Goal: Find specific page/section: Find specific page/section

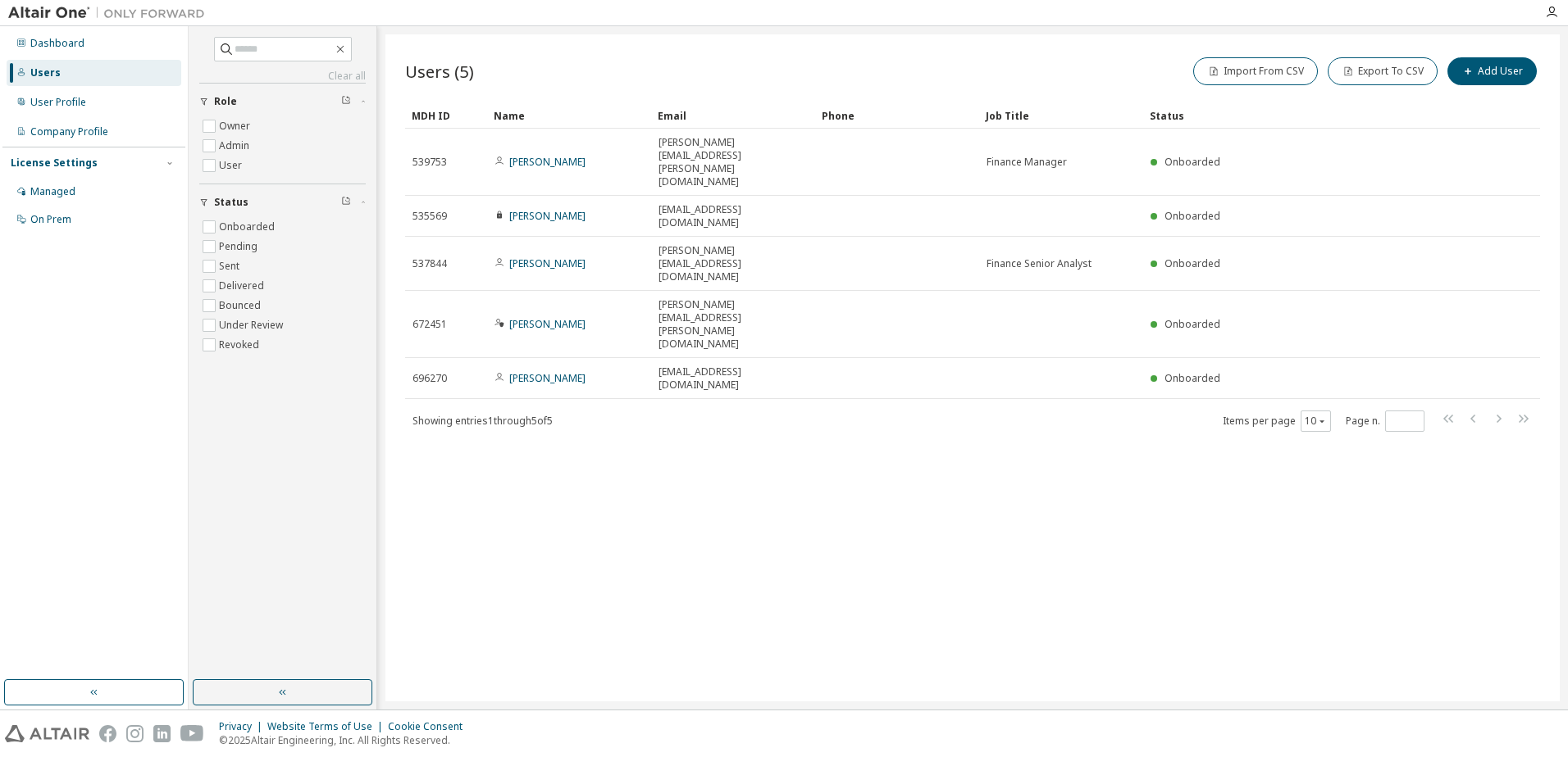
click at [467, 529] on div "Users (5) Import From CSV Export To CSV Add User Clear Load Save Save As Field …" at bounding box center [972, 368] width 1174 height 667
click at [68, 188] on div "Managed" at bounding box center [52, 192] width 45 height 14
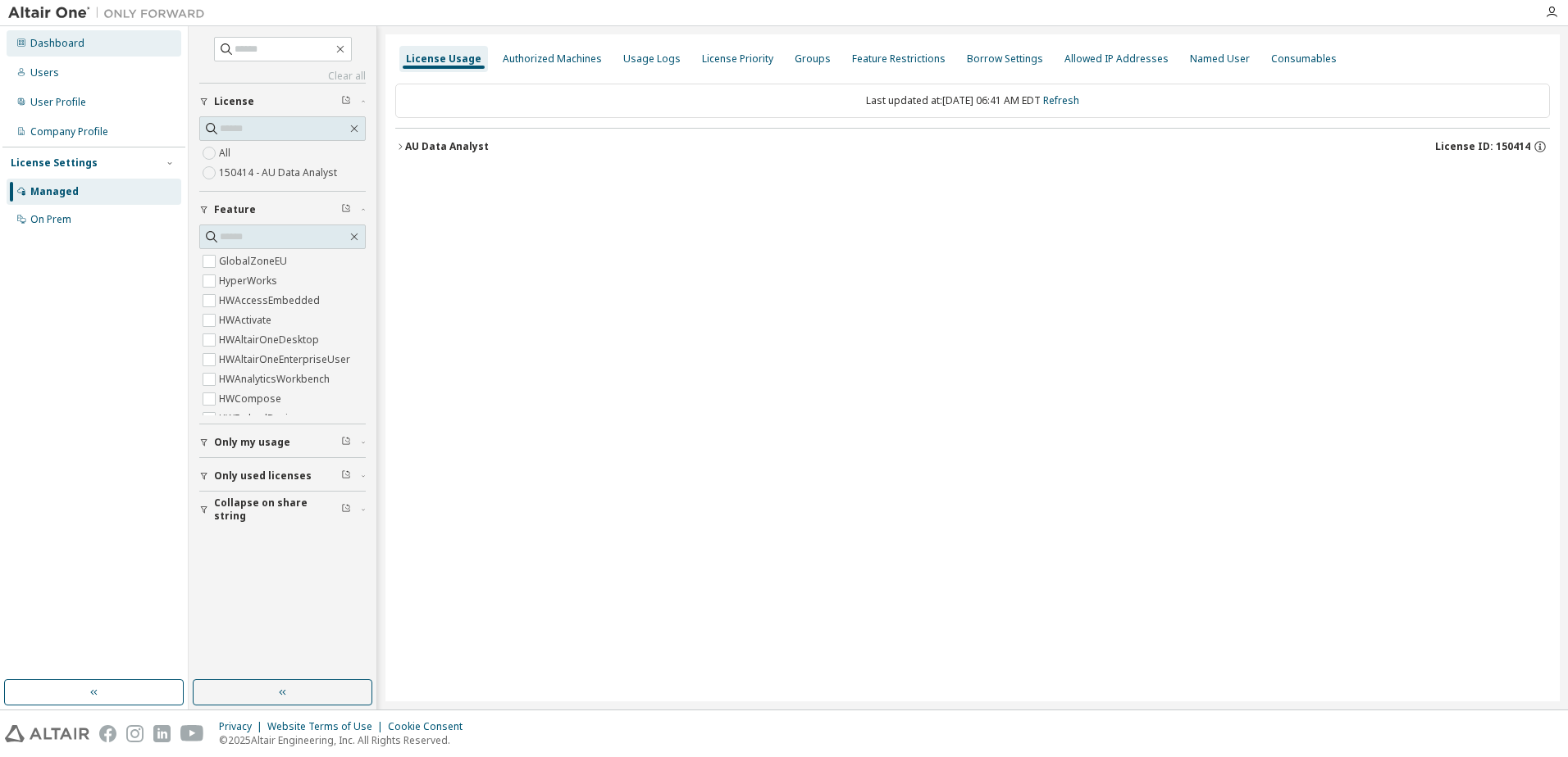
click at [67, 48] on div "Dashboard" at bounding box center [57, 43] width 54 height 14
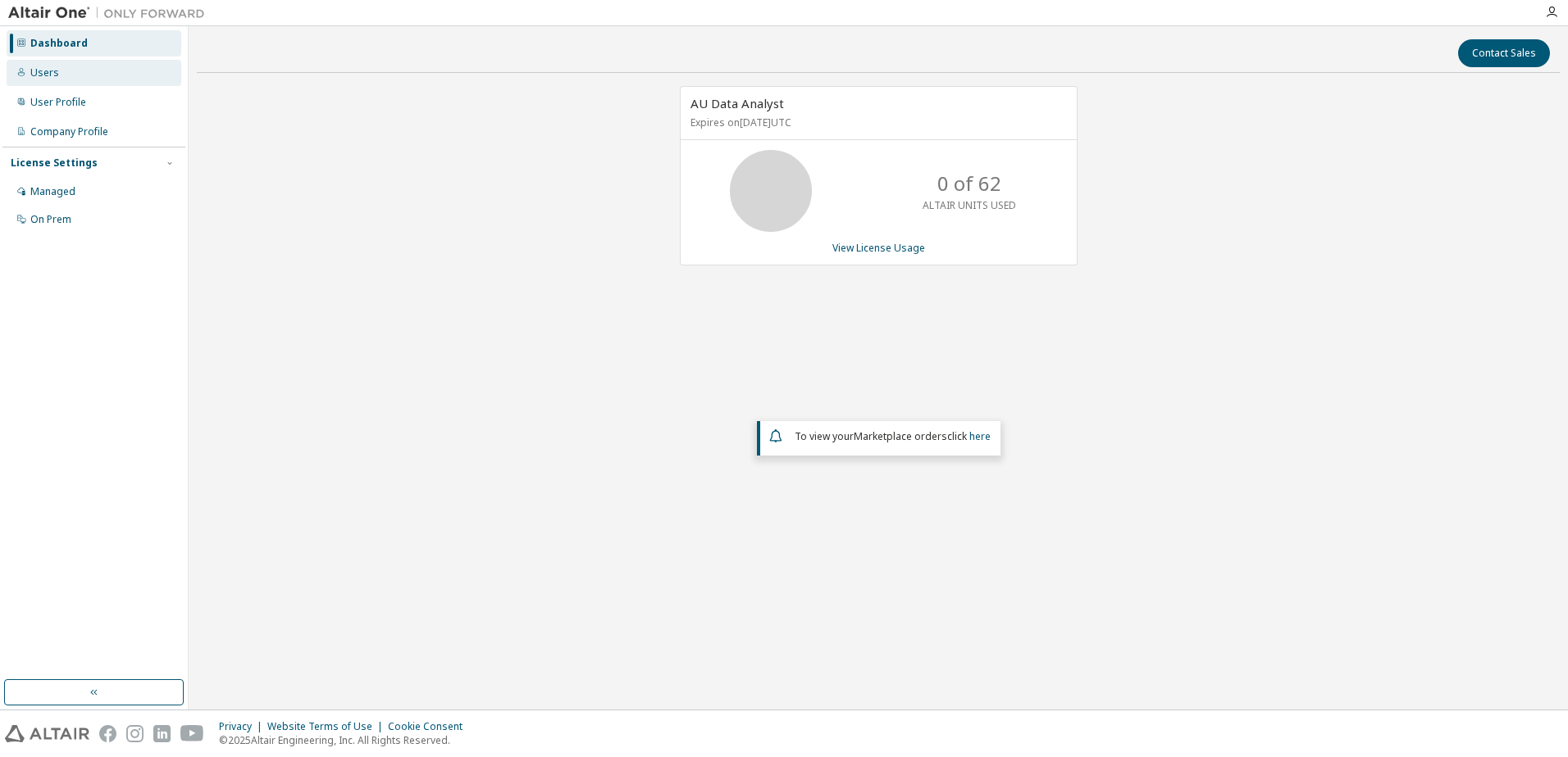
click at [81, 77] on div "Users" at bounding box center [94, 72] width 175 height 26
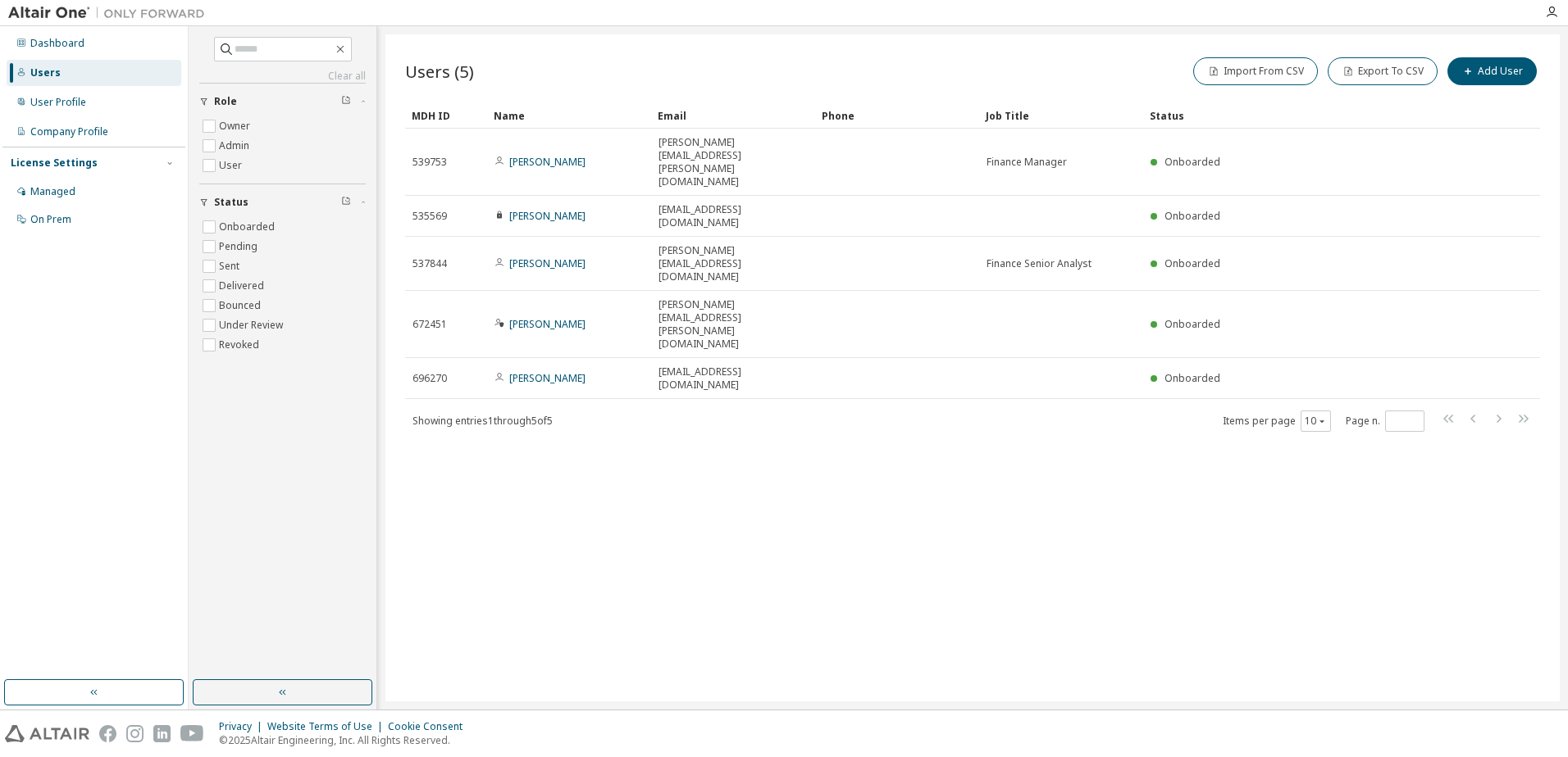
click at [539, 470] on div "Users (5) Import From CSV Export To CSV Add User Clear Load Save Save As Field …" at bounding box center [972, 368] width 1174 height 667
